Goal: Information Seeking & Learning: Learn about a topic

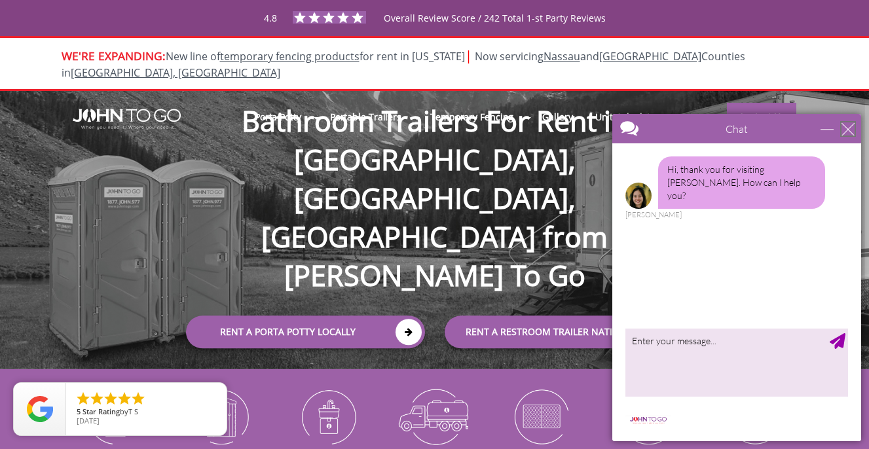
click at [848, 130] on div "close" at bounding box center [847, 128] width 13 height 13
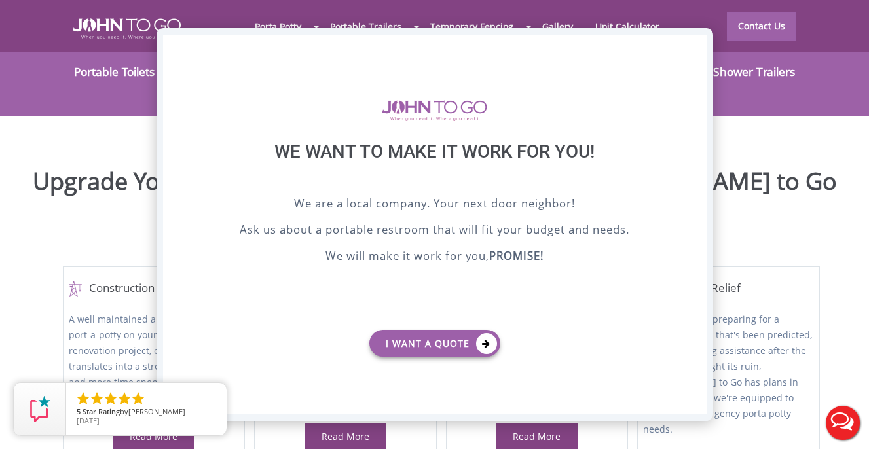
click at [691, 46] on div "X" at bounding box center [695, 46] width 20 height 22
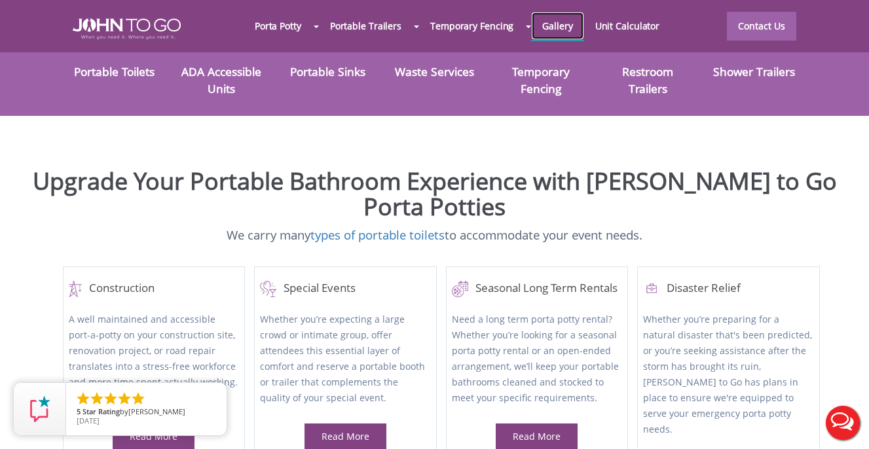
click at [553, 31] on link "Gallery" at bounding box center [557, 26] width 52 height 28
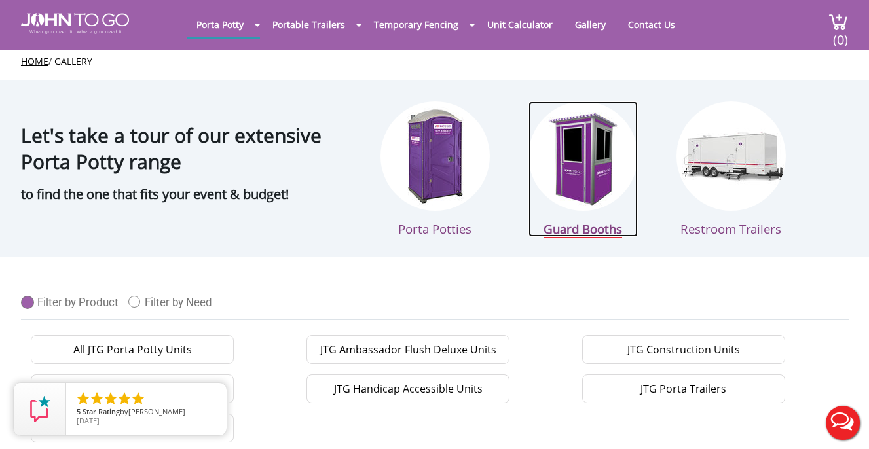
click at [557, 185] on img at bounding box center [582, 155] width 109 height 109
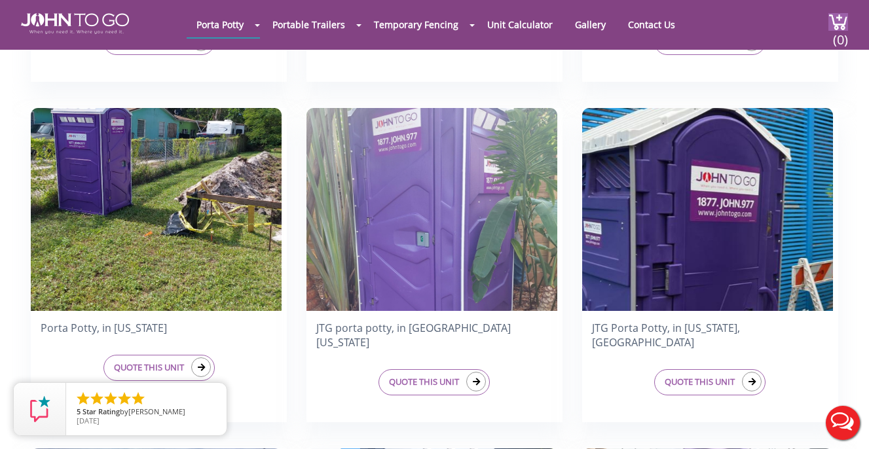
scroll to position [990, 0]
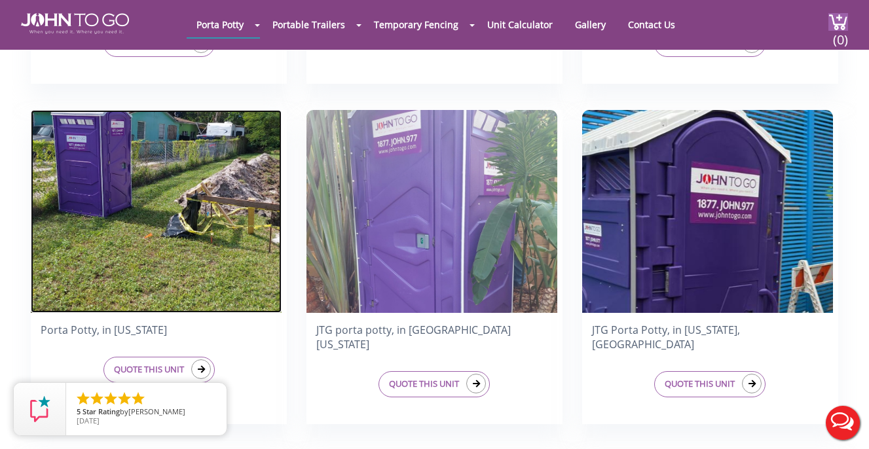
click at [200, 247] on img at bounding box center [156, 211] width 251 height 203
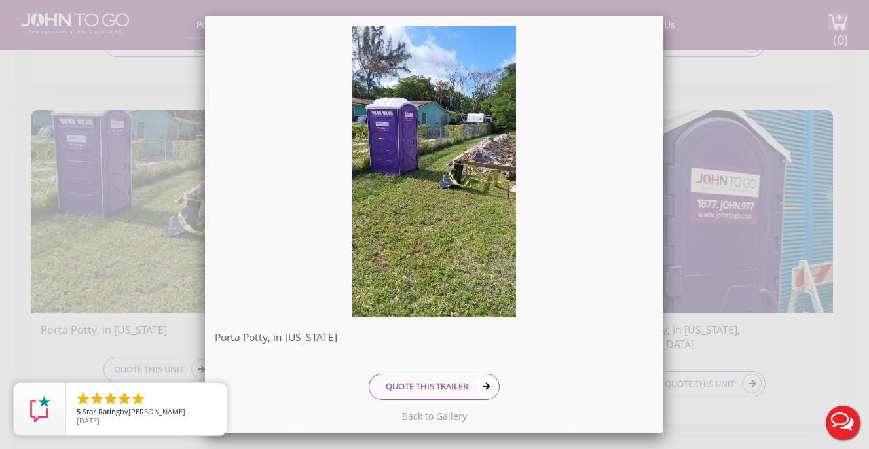
click at [712, 208] on div "Porta Potty, in Florida QUOTE THIS TRAILER" at bounding box center [434, 224] width 869 height 449
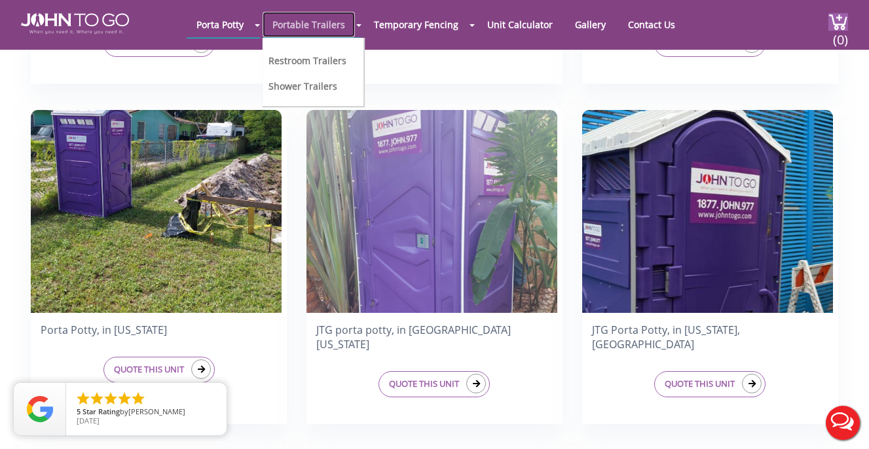
click at [320, 27] on link "Portable Trailers" at bounding box center [309, 25] width 92 height 26
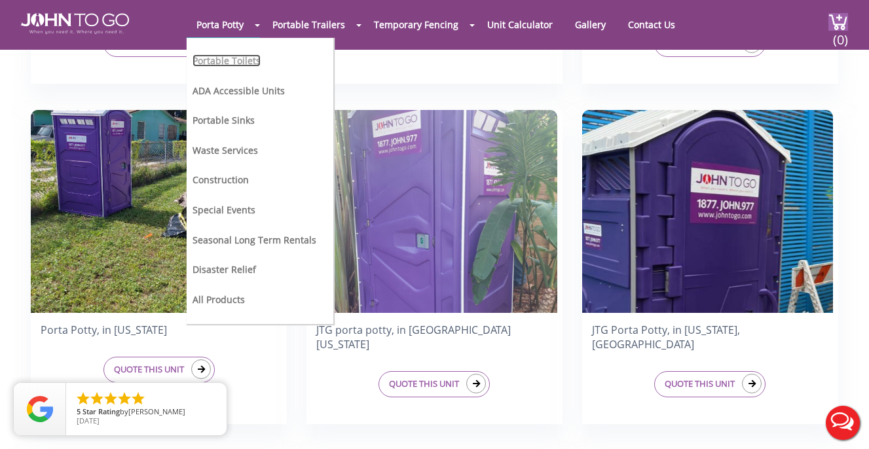
click at [234, 60] on link "Portable Toilets" at bounding box center [226, 60] width 68 height 12
